Goal: Check status: Check status

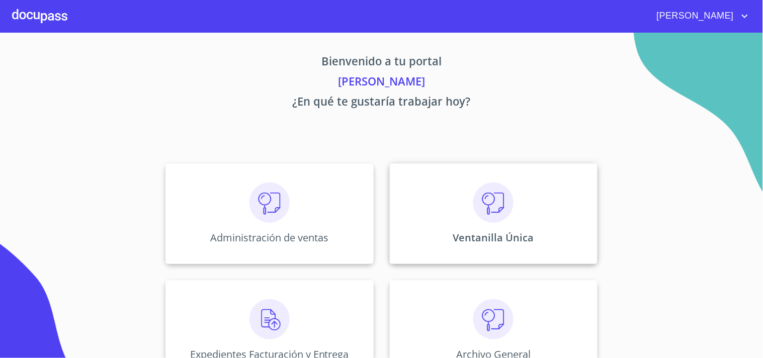
click at [466, 218] on div "Ventanilla Única" at bounding box center [494, 213] width 208 height 101
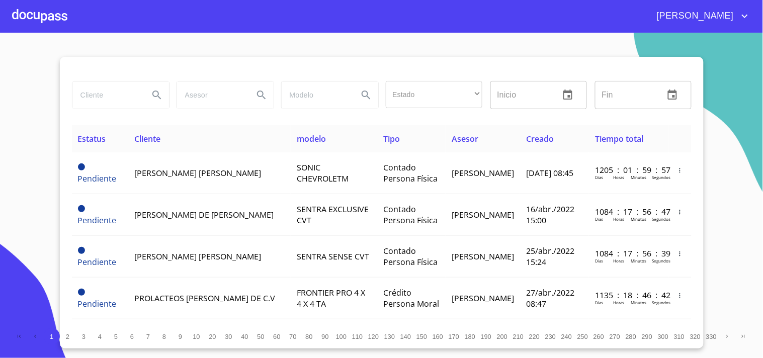
click at [94, 97] on input "search" at bounding box center [106, 94] width 68 height 27
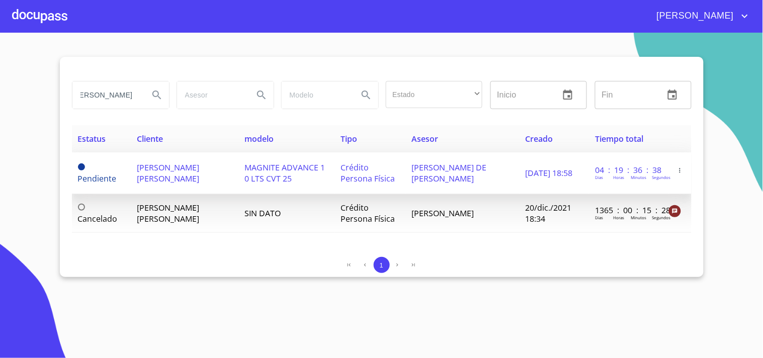
scroll to position [0, 27]
type input "[PERSON_NAME]"
click at [484, 176] on td "[PERSON_NAME] DE [PERSON_NAME]" at bounding box center [463, 173] width 114 height 42
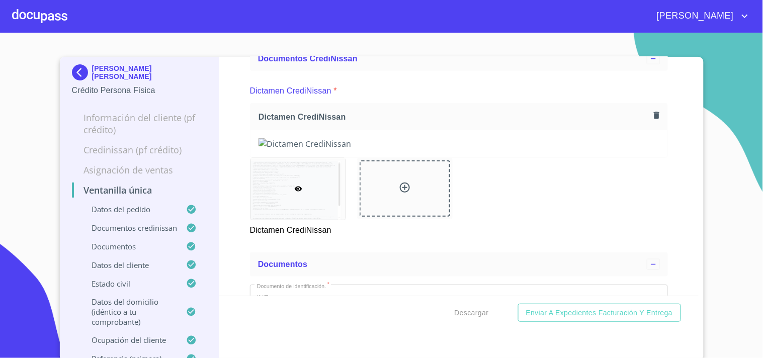
scroll to position [223, 0]
